Goal: Transaction & Acquisition: Download file/media

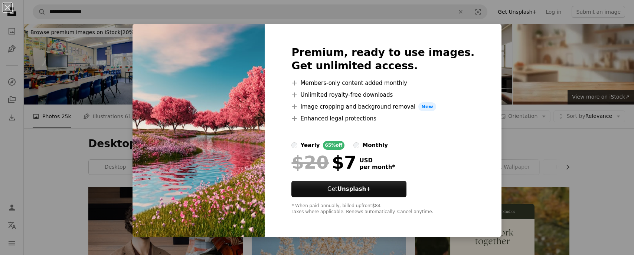
scroll to position [1589, 0]
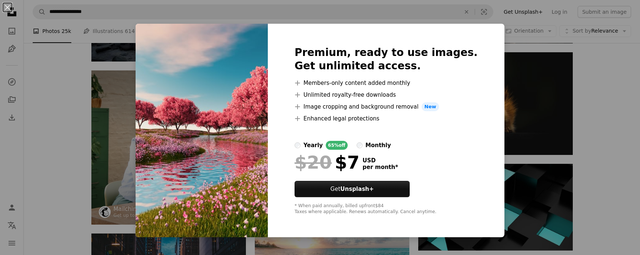
click at [593, 42] on div "An X shape Premium, ready to use images. Get unlimited access. A plus sign Memb…" at bounding box center [320, 127] width 640 height 255
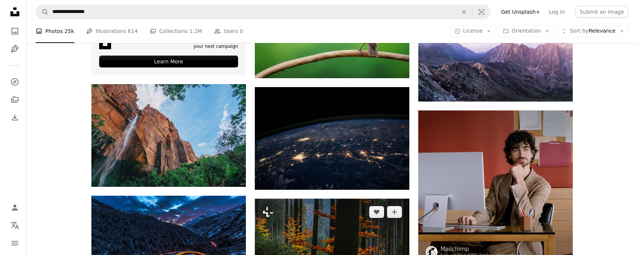
scroll to position [1218, 0]
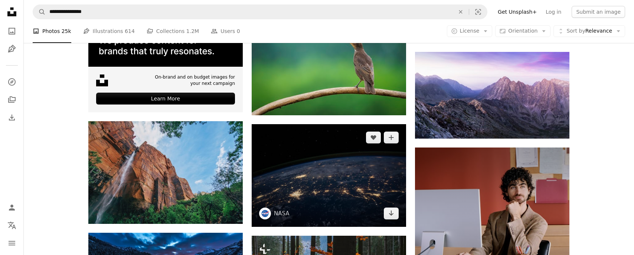
click at [326, 176] on img at bounding box center [329, 175] width 154 height 103
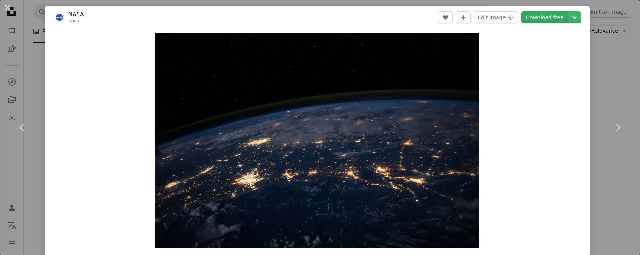
click at [550, 19] on link "Download free" at bounding box center [544, 18] width 47 height 12
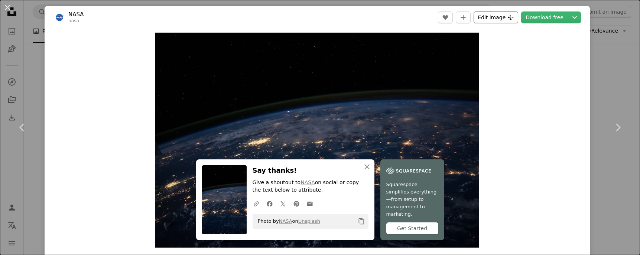
click at [508, 16] on icon "Plus sign for Unsplash+" at bounding box center [511, 17] width 6 height 6
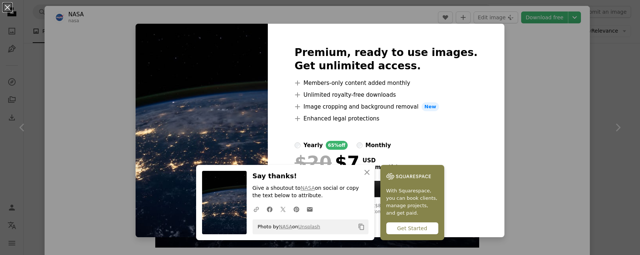
click at [498, 46] on div "An X shape Premium, ready to use images. Get unlimited access. A plus sign Memb…" at bounding box center [320, 127] width 640 height 255
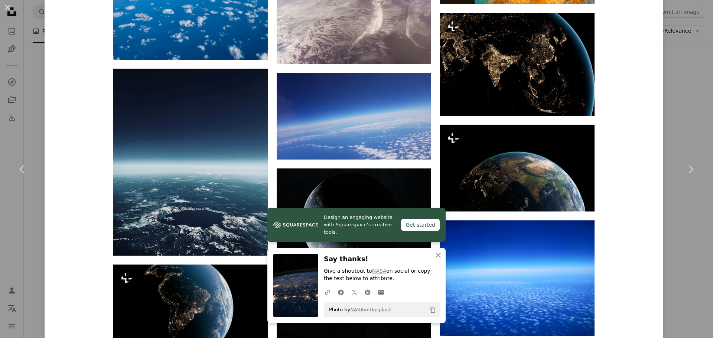
scroll to position [1703, 0]
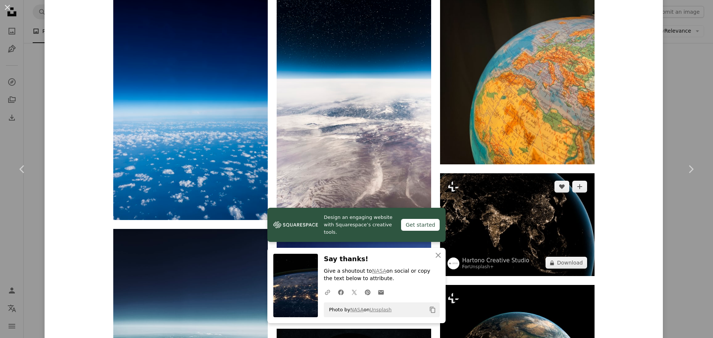
click at [545, 204] on img at bounding box center [517, 224] width 154 height 103
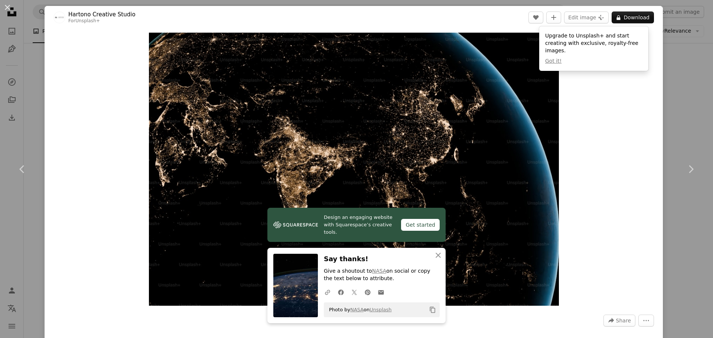
click at [634, 51] on div "An X shape Chevron left Chevron right Hartono Creative Studio For Unsplash+ A h…" at bounding box center [356, 169] width 713 height 338
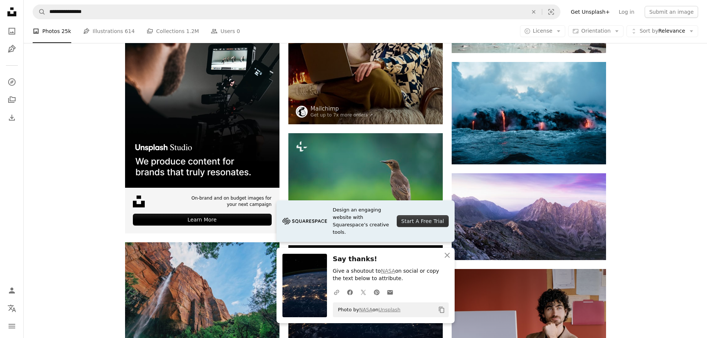
scroll to position [995, 0]
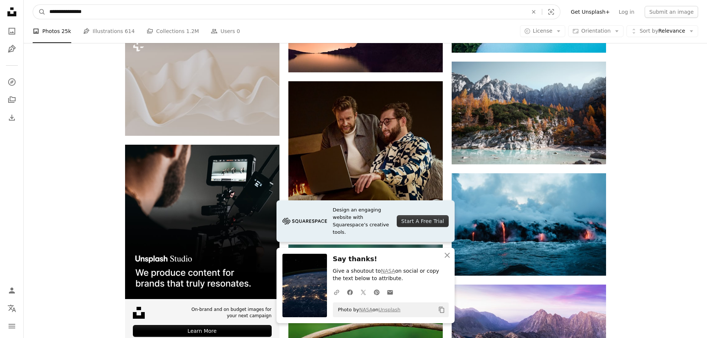
click at [188, 13] on input "**********" at bounding box center [286, 12] width 480 height 14
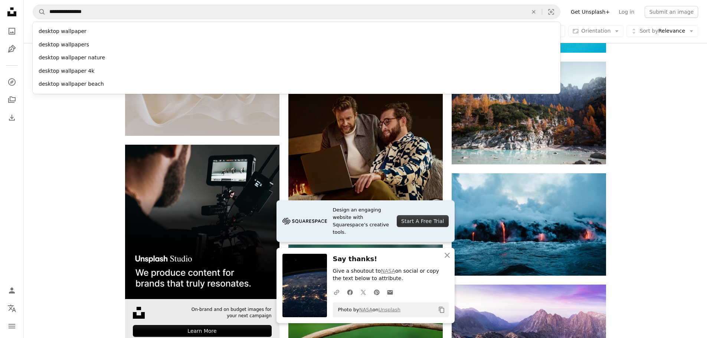
click at [127, 200] on img at bounding box center [202, 222] width 154 height 154
